Goal: Information Seeking & Learning: Learn about a topic

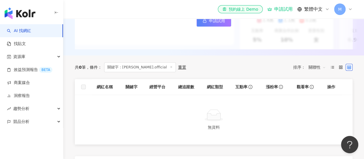
scroll to position [144, 0]
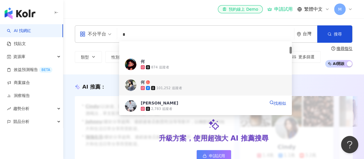
scroll to position [58, 0]
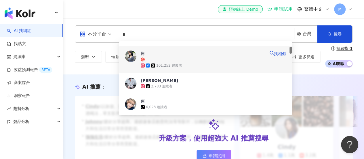
click at [174, 63] on div "101,252 追蹤者" at bounding box center [169, 65] width 26 height 5
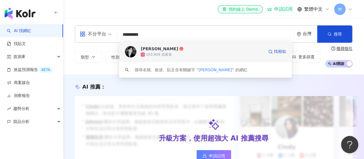
click at [165, 54] on div "103,909 追蹤者" at bounding box center [159, 54] width 26 height 5
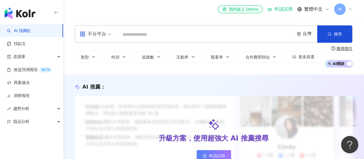
click at [179, 30] on input "search" at bounding box center [205, 34] width 172 height 11
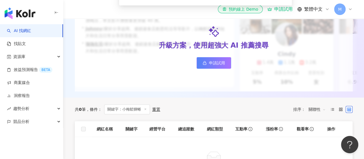
scroll to position [29, 0]
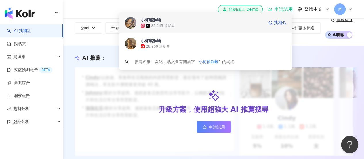
click at [165, 26] on div "83,245 追蹤者" at bounding box center [163, 25] width 24 height 5
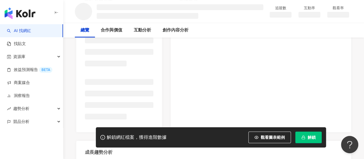
scroll to position [115, 0]
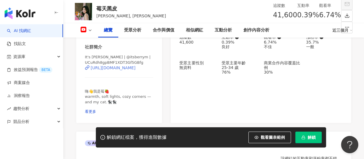
scroll to position [86, 0]
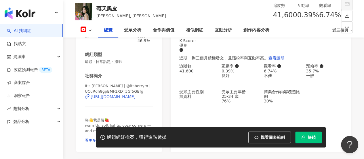
click at [123, 99] on div "https://www.youtube.com/channel/UCuRdh8gpBMF1XDT3Gf5GBfg" at bounding box center [113, 96] width 45 height 5
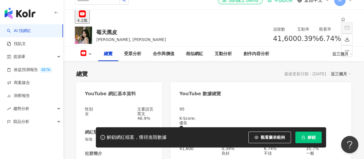
scroll to position [0, 0]
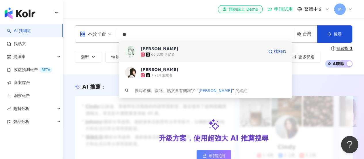
click at [177, 50] on span "[PERSON_NAME]" at bounding box center [202, 49] width 123 height 6
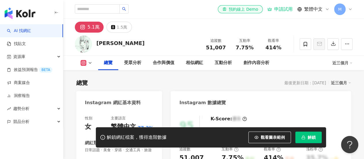
scroll to position [86, 0]
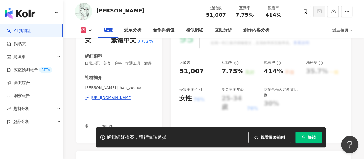
click at [110, 100] on div "https://www.instagram.com/han_yuuuuu/" at bounding box center [112, 97] width 42 height 5
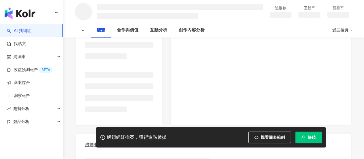
scroll to position [115, 0]
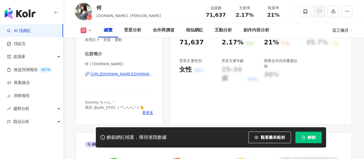
click at [119, 76] on div "[URL][DOMAIN_NAME][DOMAIN_NAME]" at bounding box center [122, 73] width 63 height 5
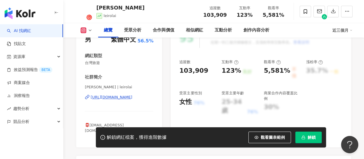
scroll to position [86, 0]
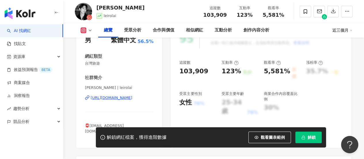
click at [121, 96] on div "https://www.instagram.com/leirolai/" at bounding box center [112, 97] width 42 height 5
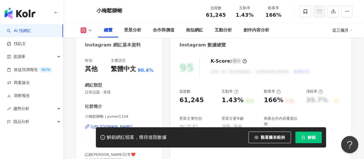
scroll to position [86, 0]
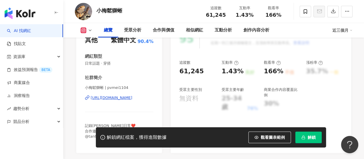
click at [123, 97] on div "https://www.instagram.com/pvmei1104/" at bounding box center [112, 97] width 42 height 5
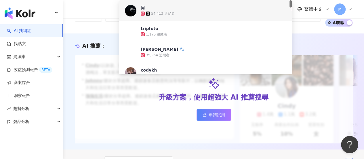
scroll to position [29, 0]
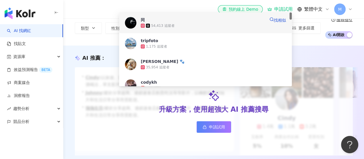
click at [185, 24] on div "54,413 追蹤者" at bounding box center [203, 26] width 124 height 6
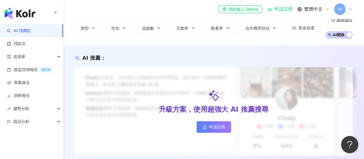
scroll to position [0, 0]
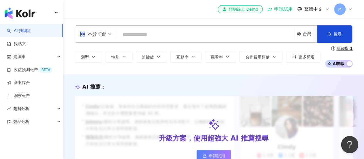
click at [182, 36] on input "search" at bounding box center [205, 34] width 172 height 11
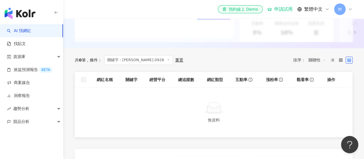
scroll to position [144, 0]
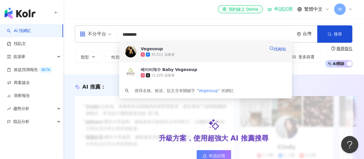
click at [166, 56] on div "35,512 追蹤者" at bounding box center [163, 54] width 24 height 5
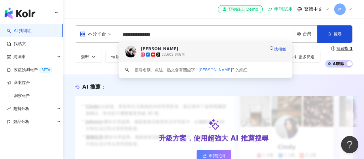
click at [161, 56] on span at bounding box center [158, 54] width 5 height 4
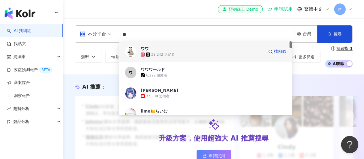
click at [158, 49] on span "ワワ" at bounding box center [202, 49] width 123 height 6
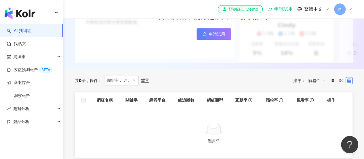
scroll to position [173, 0]
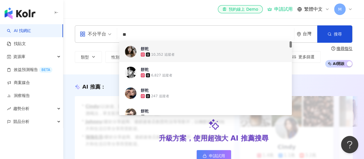
click at [173, 56] on div "10,352 追蹤者" at bounding box center [213, 54] width 145 height 6
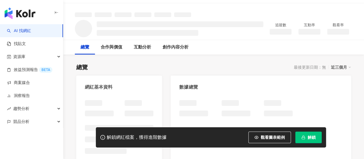
scroll to position [58, 0]
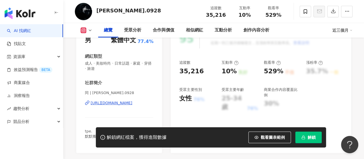
click at [132, 104] on div "https://www.instagram.com/cody.0928/" at bounding box center [112, 102] width 42 height 5
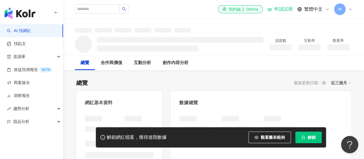
scroll to position [29, 0]
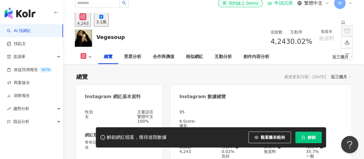
scroll to position [92, 0]
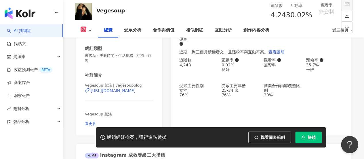
click at [118, 93] on div "https://www.instagram.com/vegesoupblog/" at bounding box center [113, 90] width 45 height 5
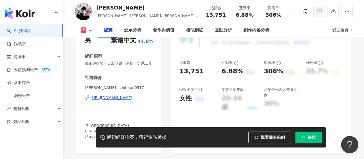
click at [121, 100] on div "https://www.instagram.com/chihhan0517/" at bounding box center [112, 97] width 42 height 5
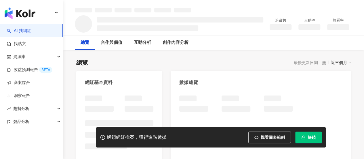
scroll to position [29, 0]
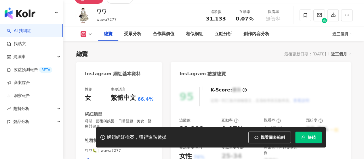
scroll to position [80, 0]
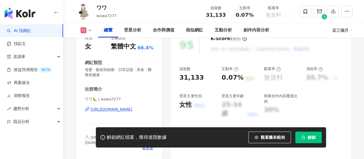
click at [132, 109] on div "https://www.instagram.com/wawa7277/" at bounding box center [112, 108] width 42 height 5
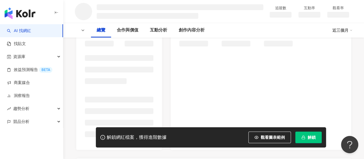
scroll to position [58, 0]
